Goal: Find specific page/section: Find specific page/section

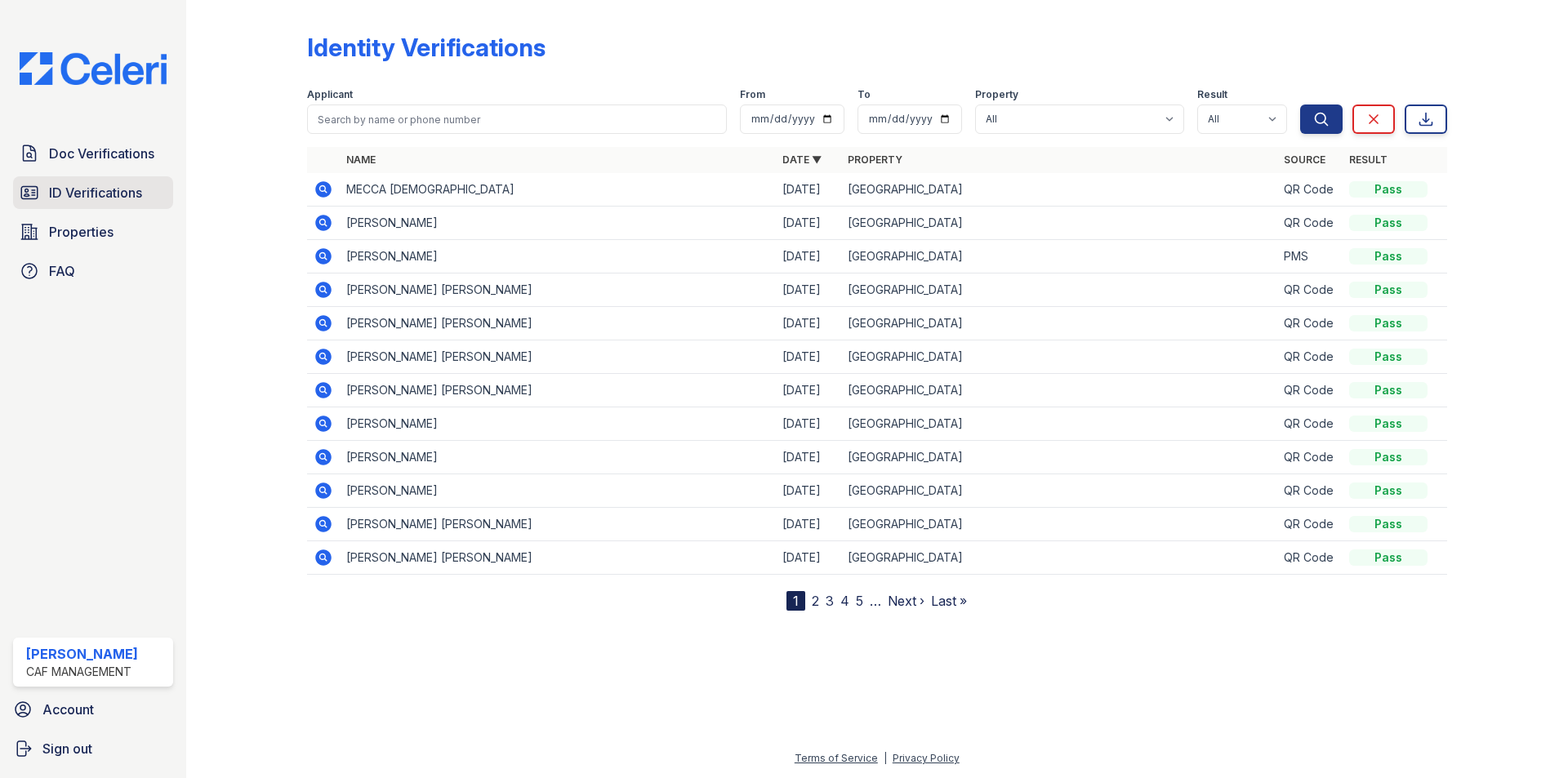
click at [84, 180] on link "ID Verifications" at bounding box center [93, 193] width 160 height 33
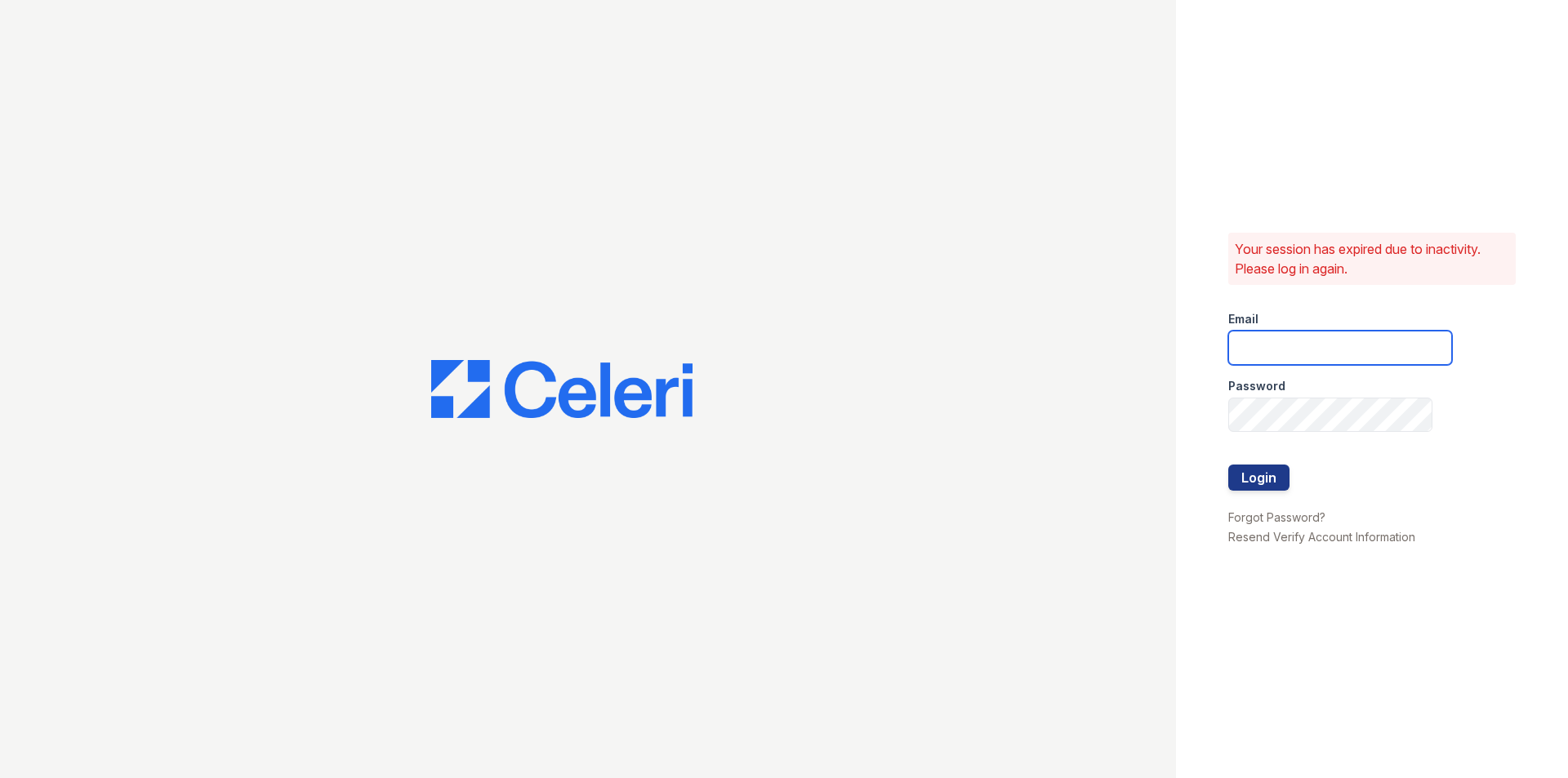
type input "greentree.pm@cafmanagement.com"
click at [1250, 485] on button "Login" at bounding box center [1259, 478] width 61 height 26
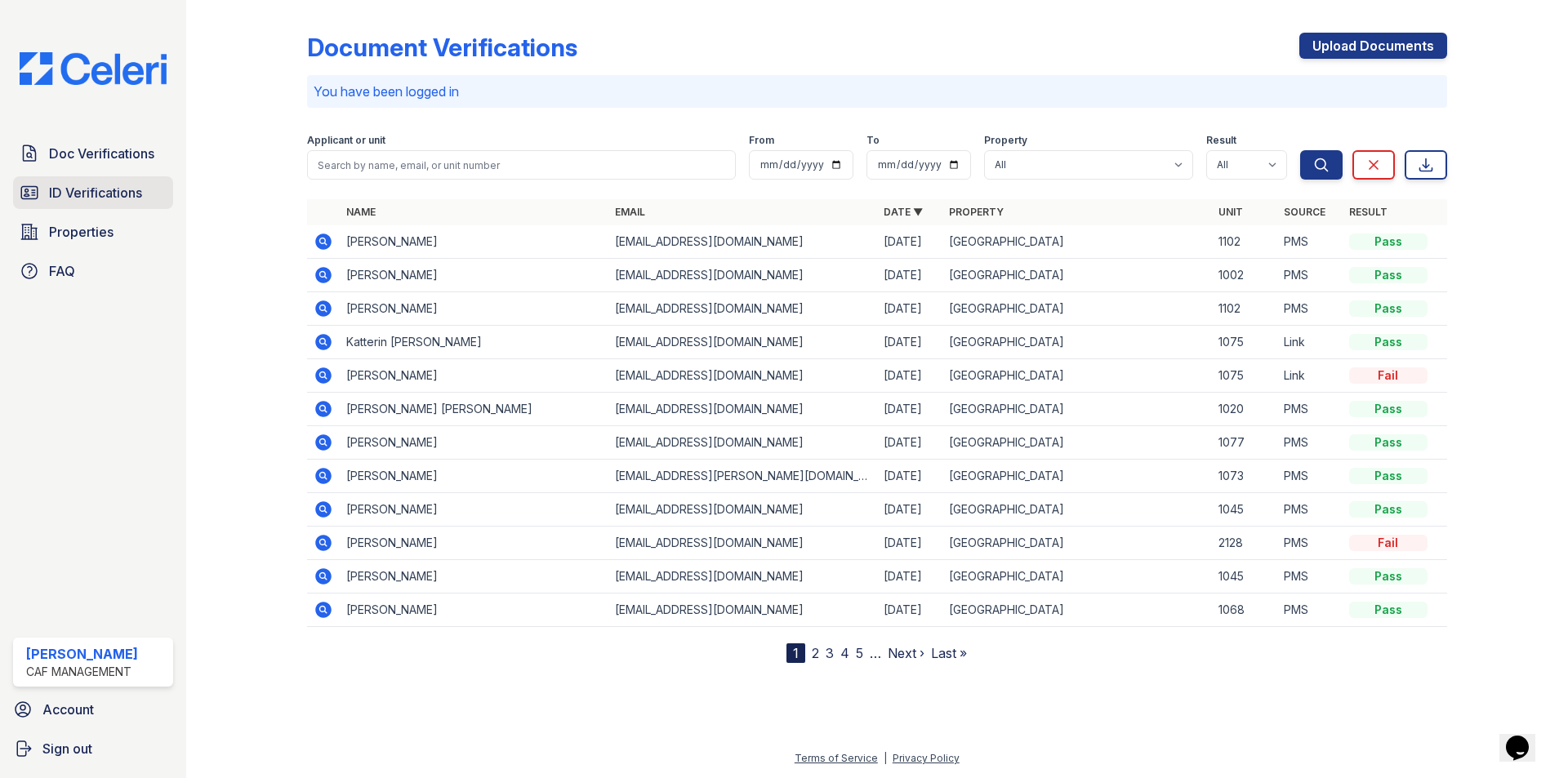
click at [81, 188] on span "ID Verifications" at bounding box center [95, 193] width 93 height 19
